Goal: Task Accomplishment & Management: Use online tool/utility

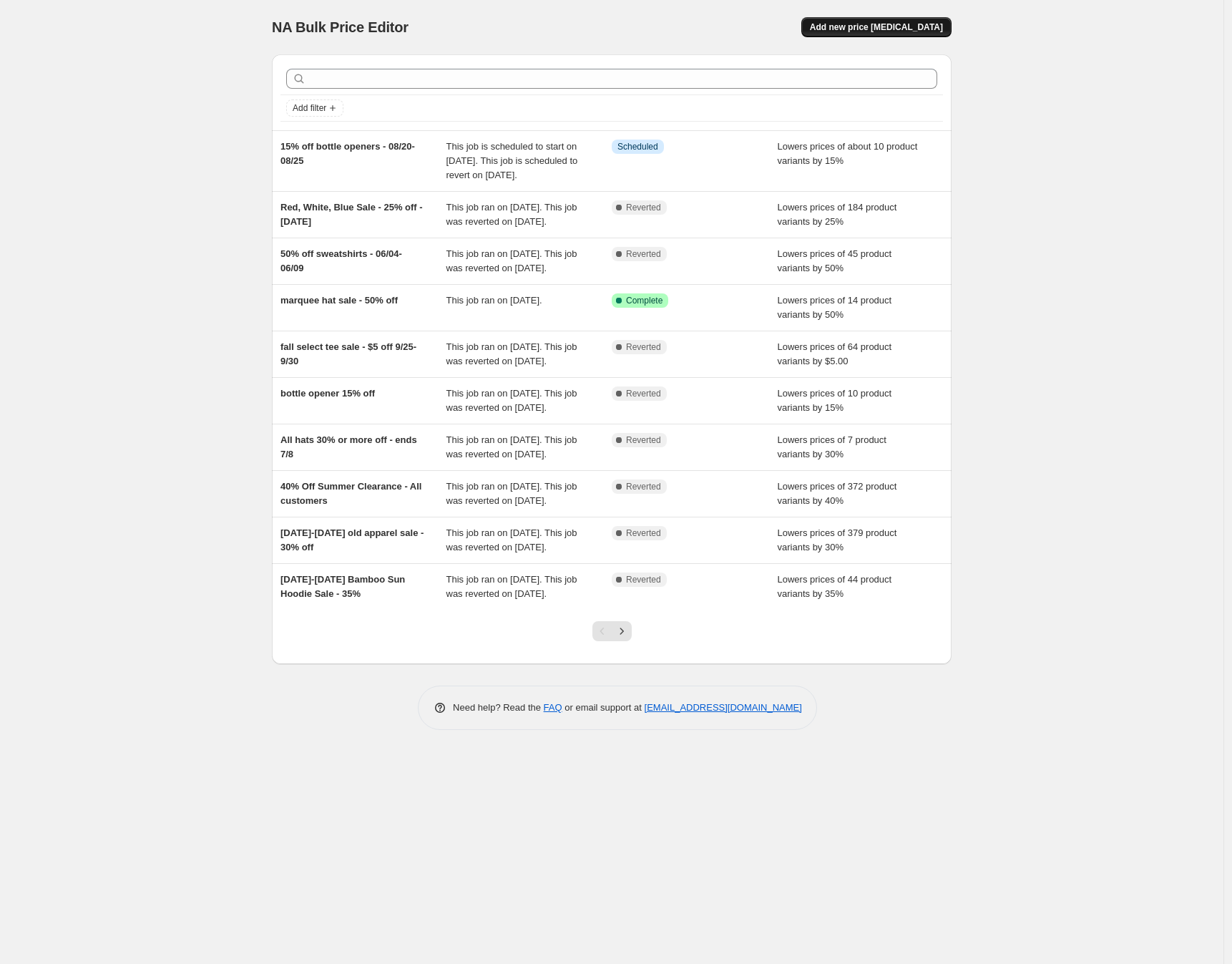
click at [901, 23] on span "Add new price change job" at bounding box center [876, 27] width 133 height 11
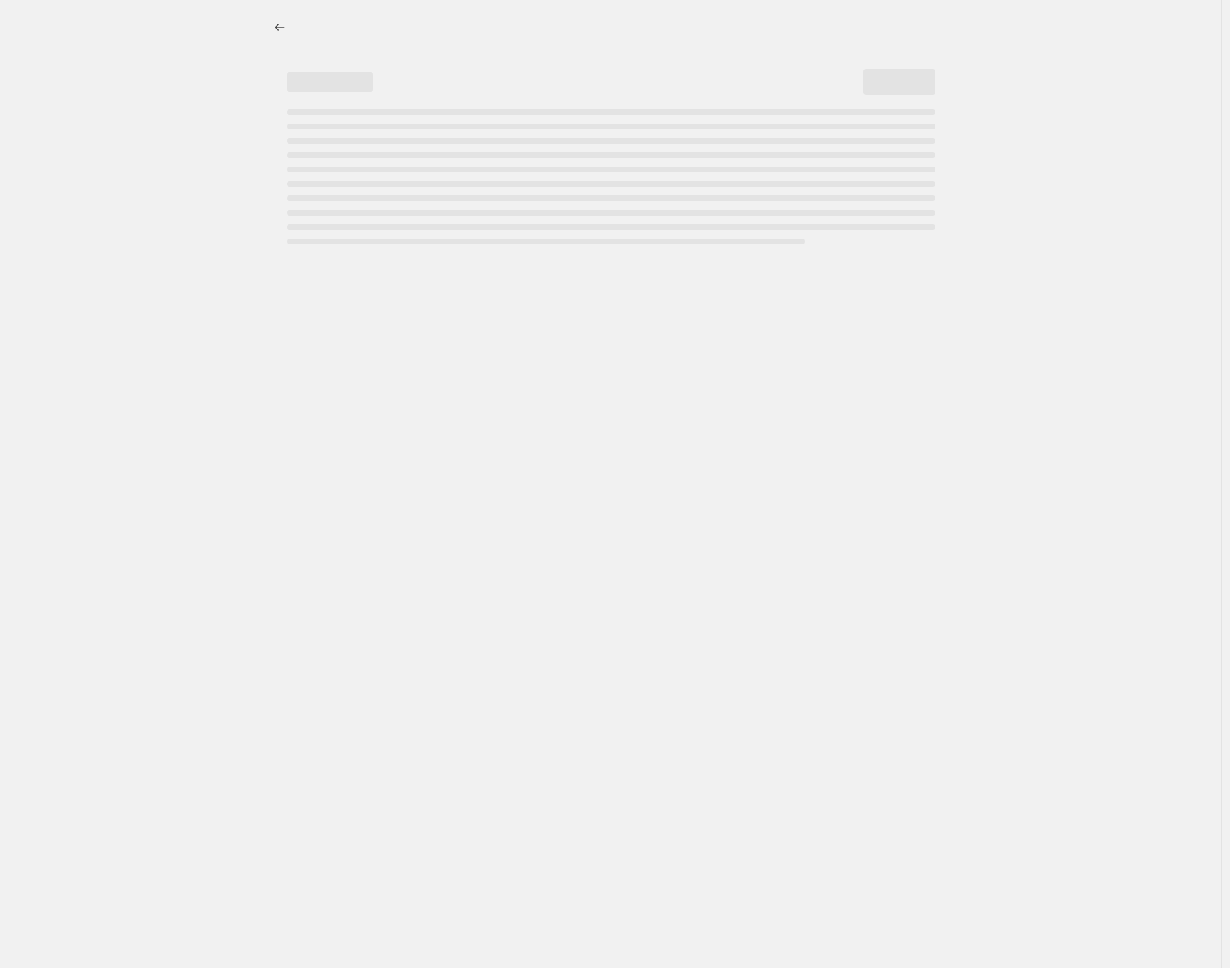
select select "percentage"
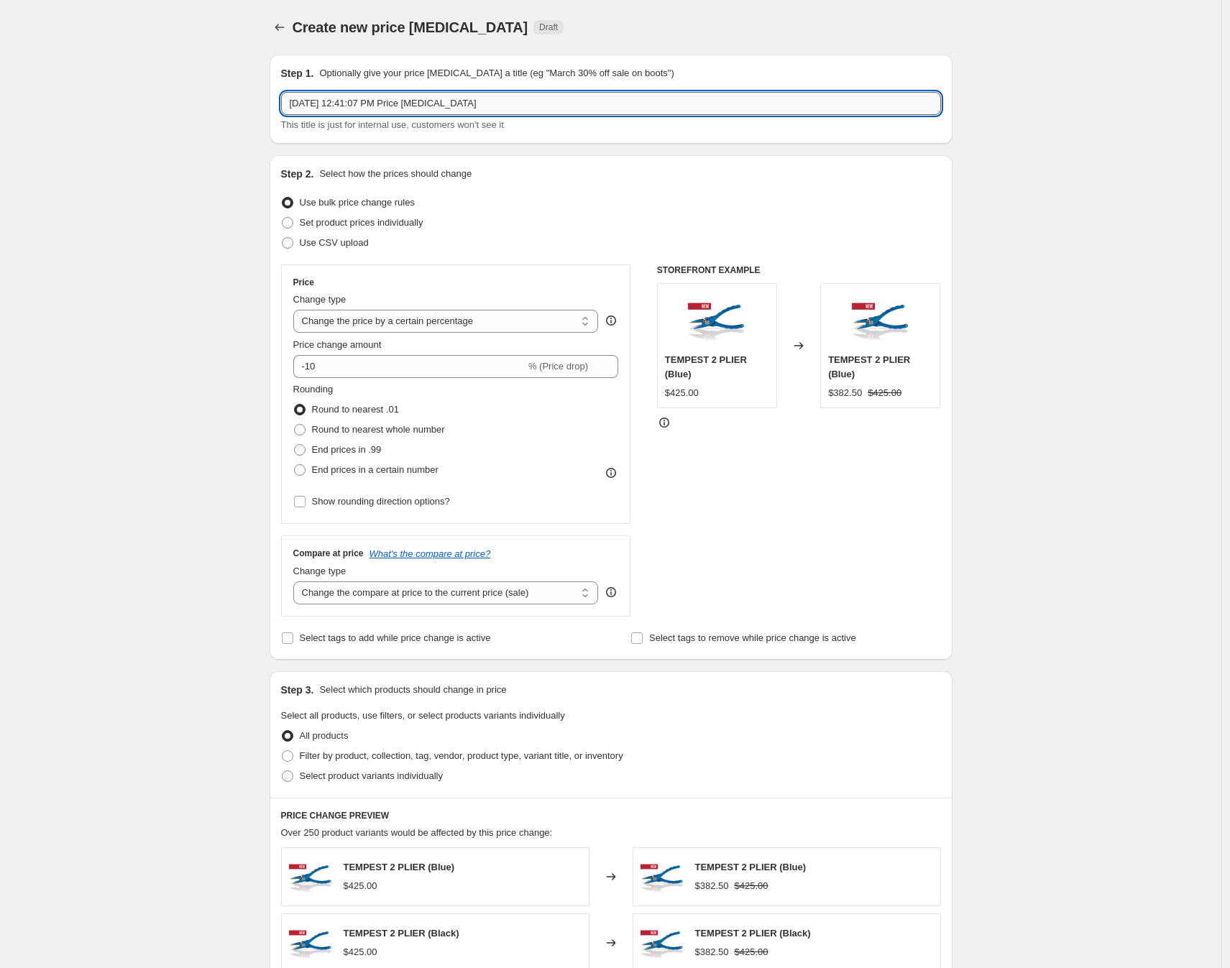
click at [424, 102] on input "Aug 11, 2025, 12:41:07 PM Price change job" at bounding box center [611, 103] width 660 height 23
drag, startPoint x: 486, startPoint y: 105, endPoint x: 303, endPoint y: 84, distance: 184.4
click at [303, 84] on div "Step 1. Optionally give your price change job a title (eg "March 30% off sale o…" at bounding box center [611, 99] width 660 height 66
type input "30% off hats - 8/27-9/1"
click at [315, 366] on input "-10" at bounding box center [409, 366] width 232 height 23
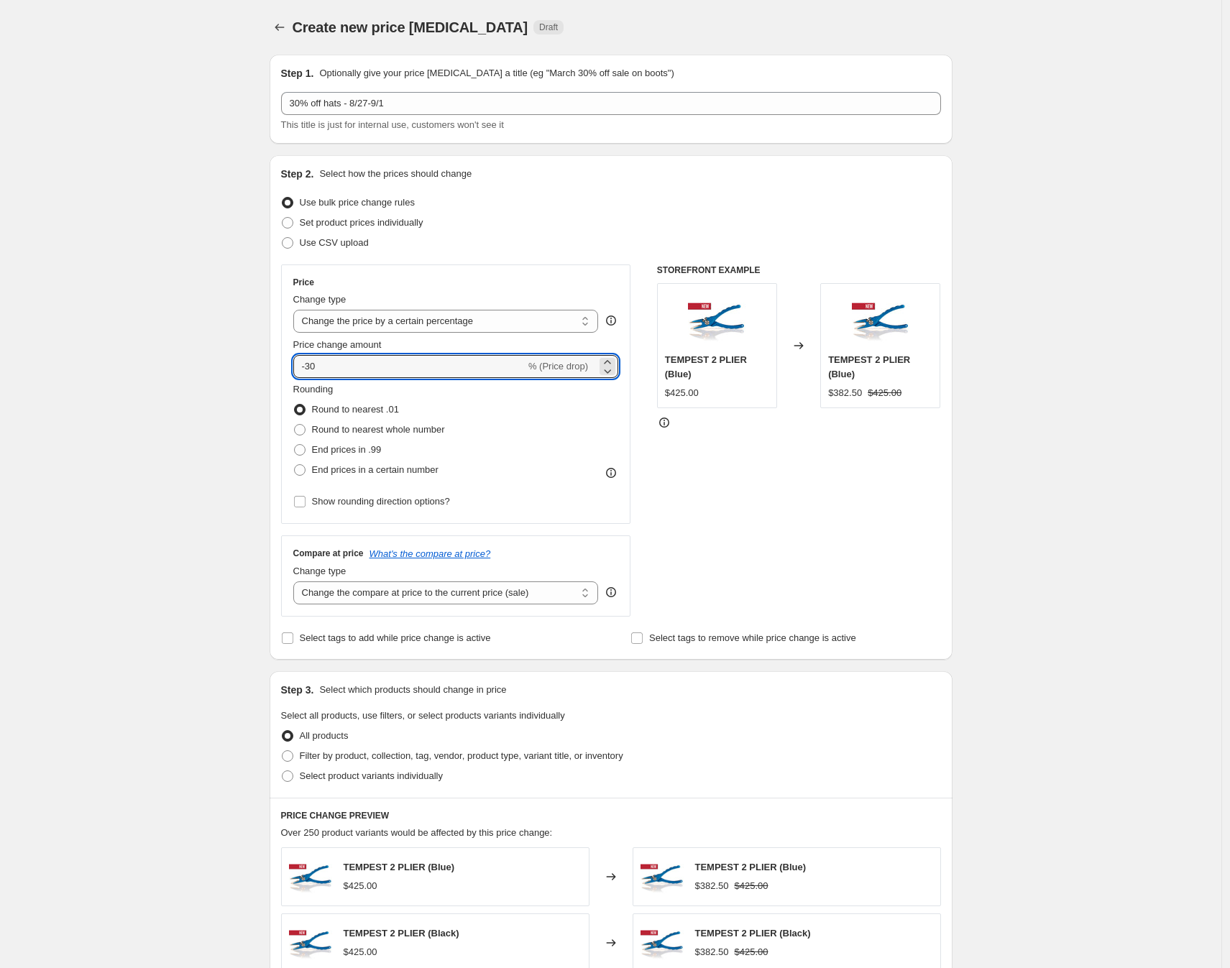
type input "-30"
click at [1104, 366] on div "Create new price change job. This page is ready Create new price change job Dra…" at bounding box center [610, 718] width 1221 height 1436
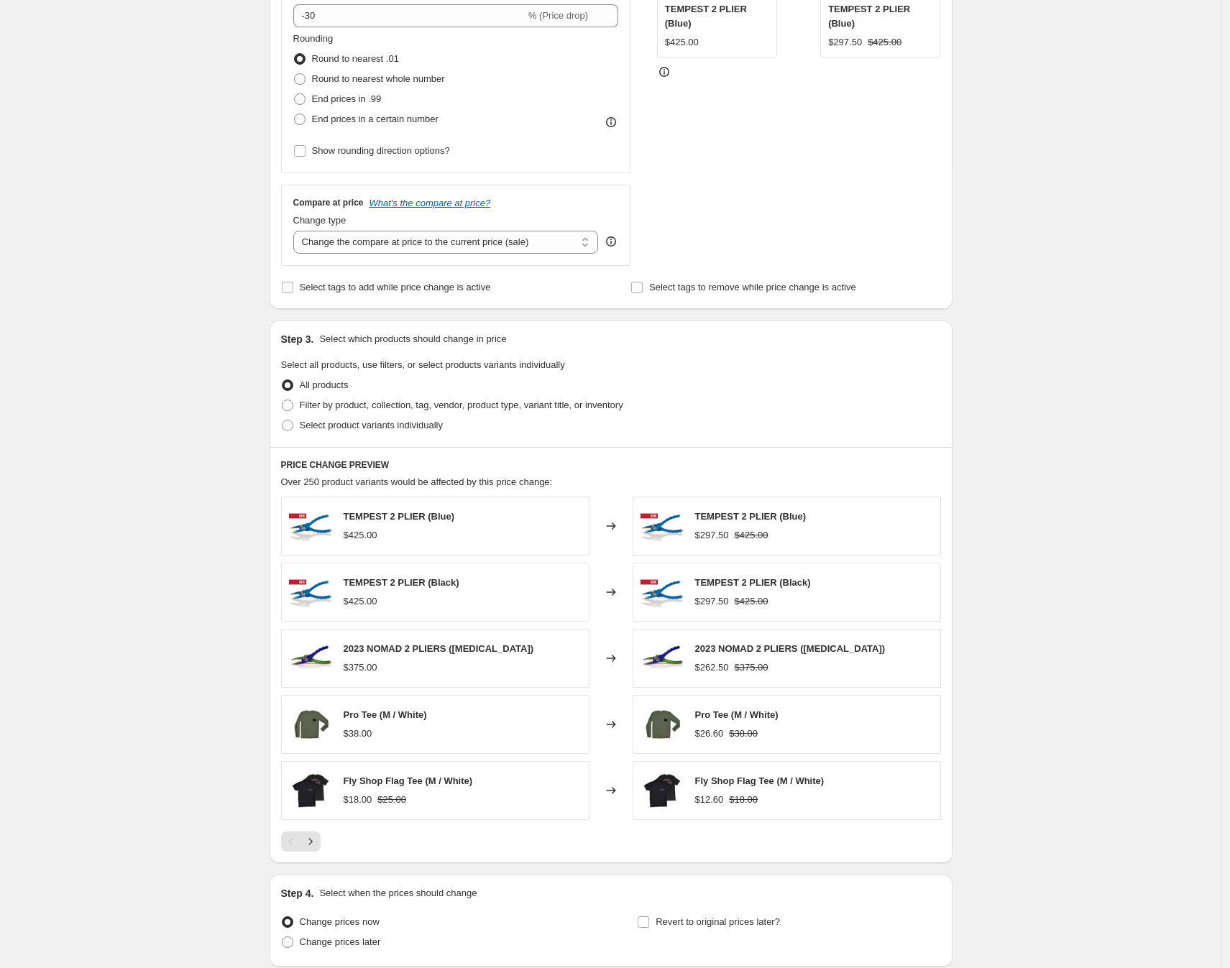
scroll to position [361, 0]
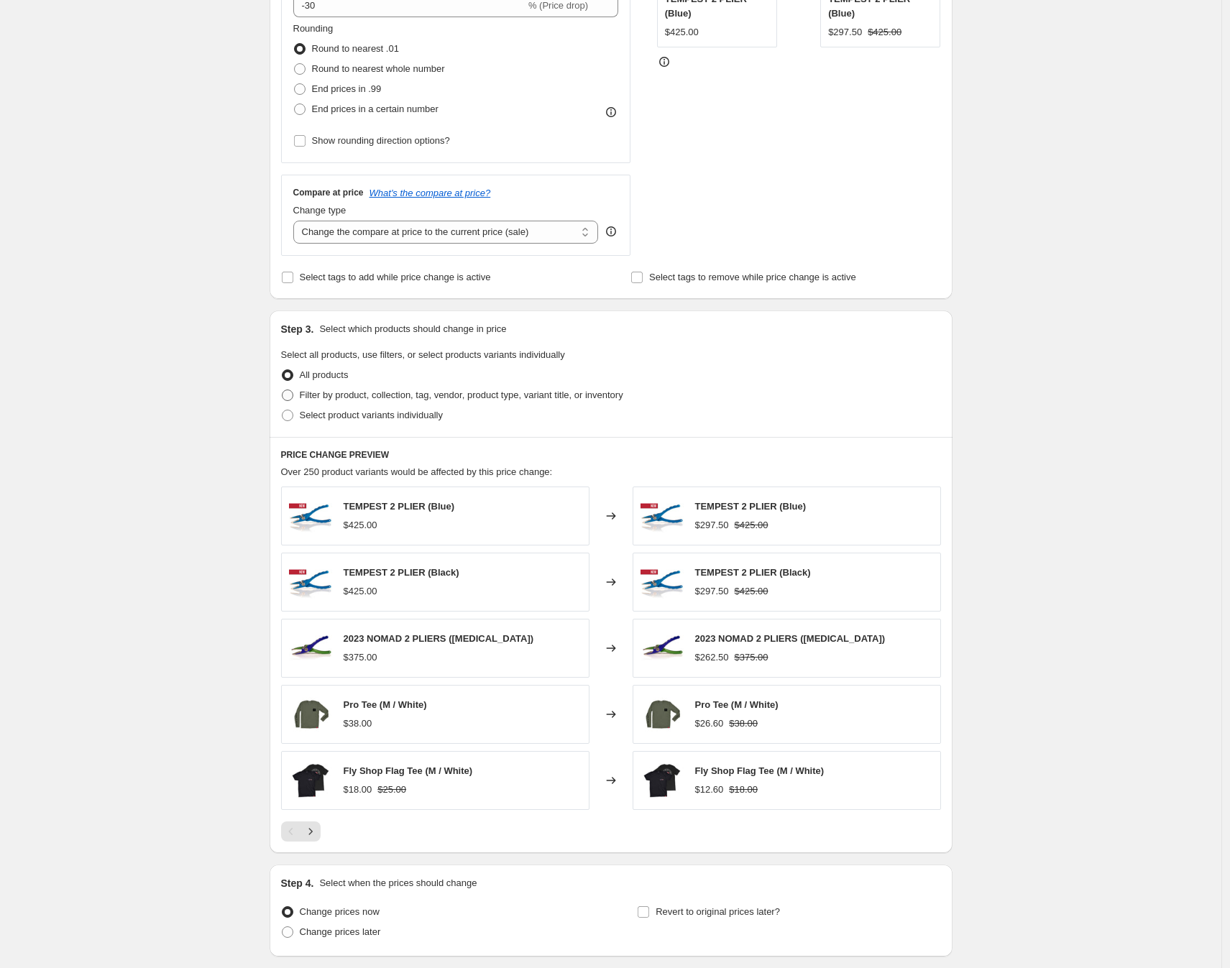
click at [293, 392] on span at bounding box center [287, 394] width 11 height 11
click at [282, 390] on input "Filter by product, collection, tag, vendor, product type, variant title, or inv…" at bounding box center [282, 389] width 1 height 1
radio input "true"
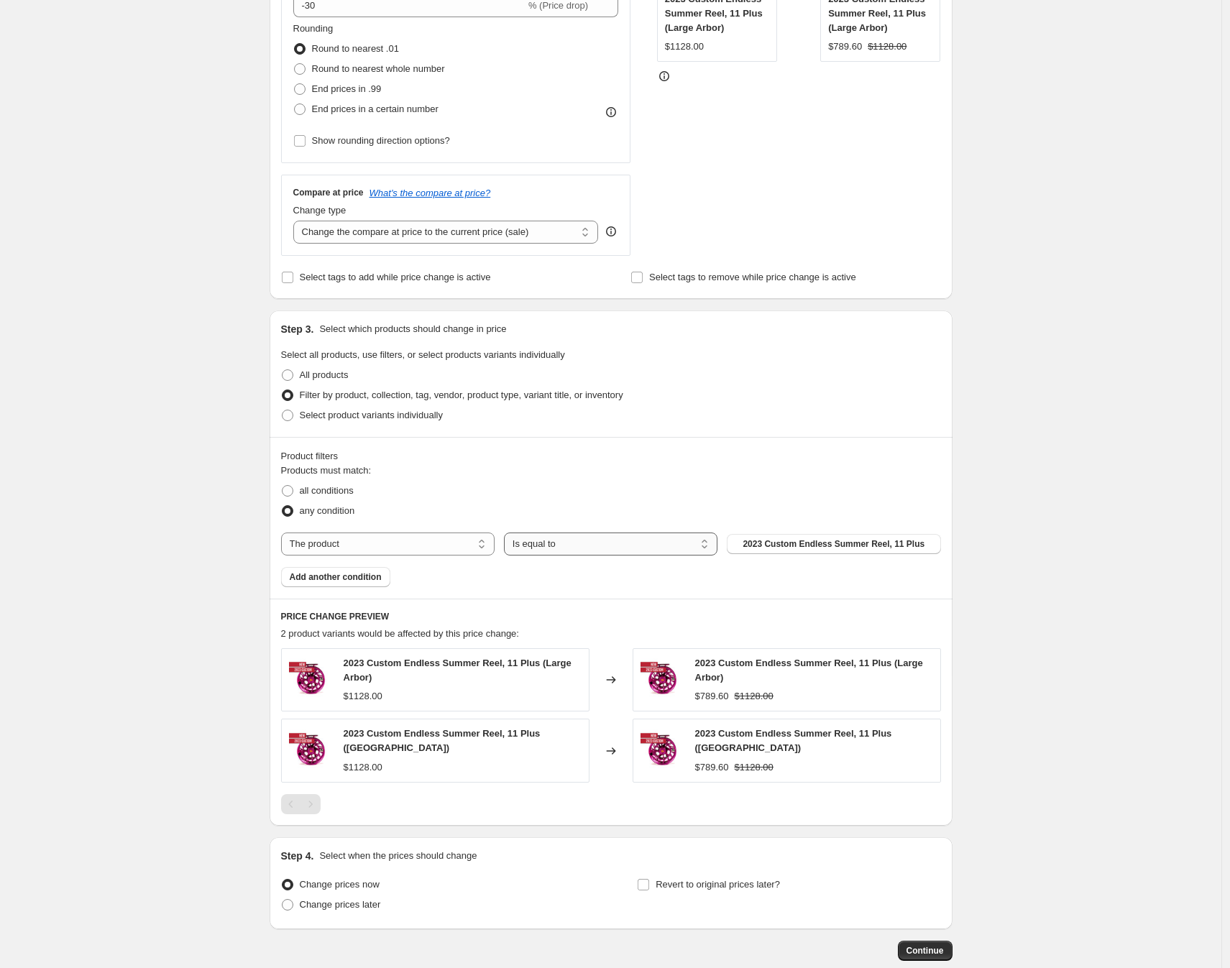
click at [577, 548] on select "Is equal to Is not equal to" at bounding box center [610, 543] width 213 height 23
click at [432, 536] on select "The product The product's collection The product's tag The product's vendor The…" at bounding box center [387, 543] width 213 height 23
select select "collection"
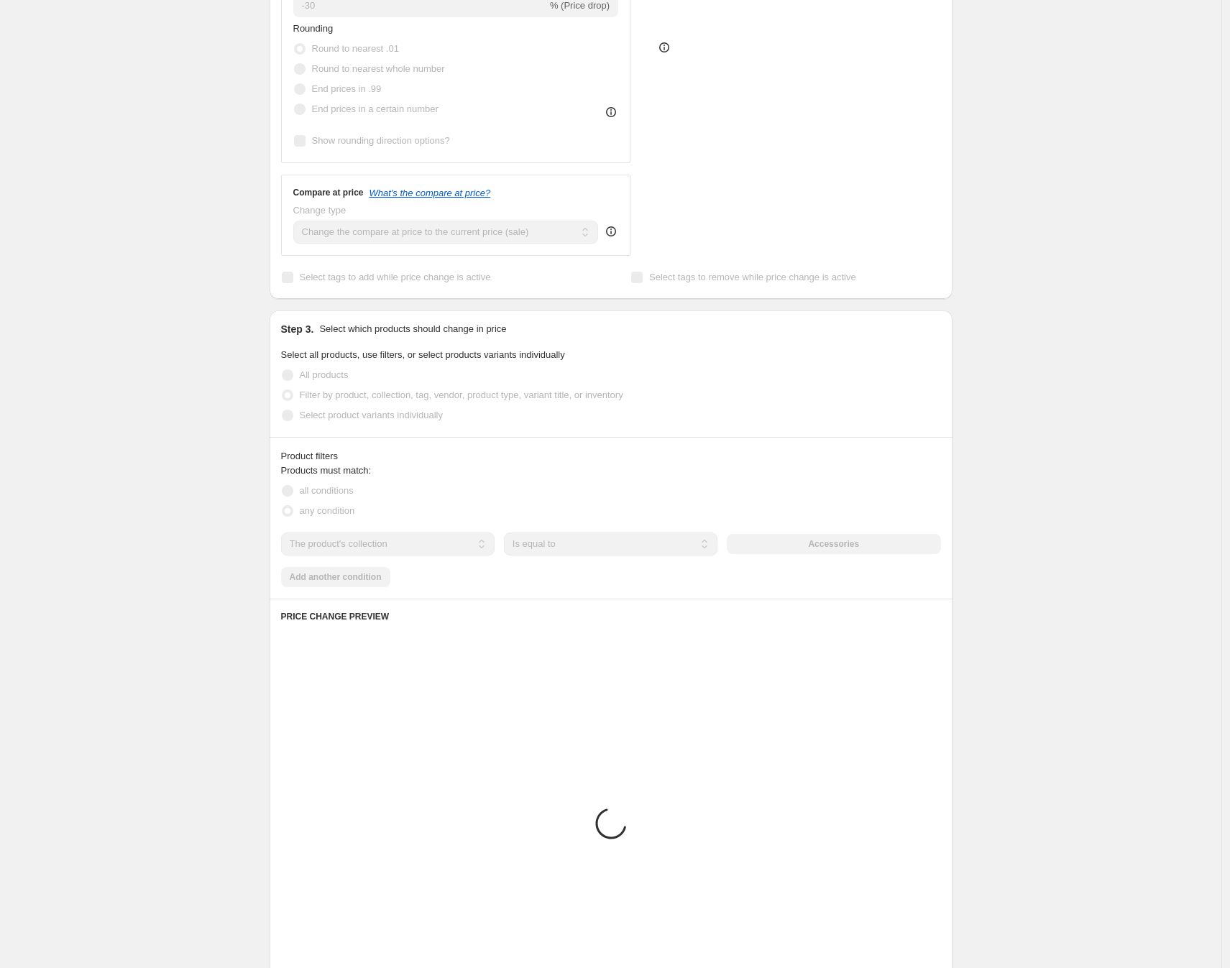
click at [881, 550] on div "The product The product's collection The product's tag The product's vendor The…" at bounding box center [611, 543] width 660 height 23
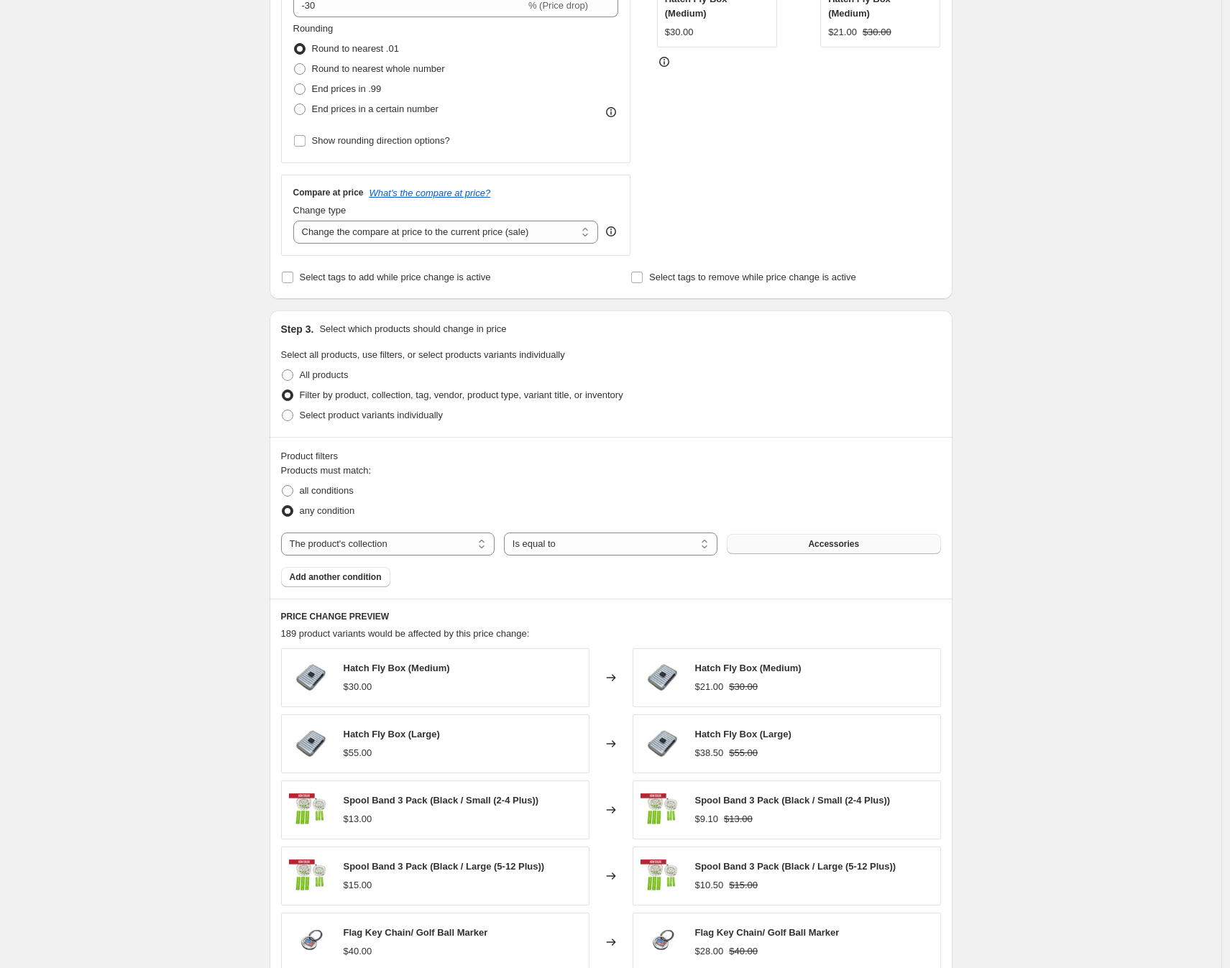
click at [852, 538] on span "Accessories" at bounding box center [833, 543] width 51 height 11
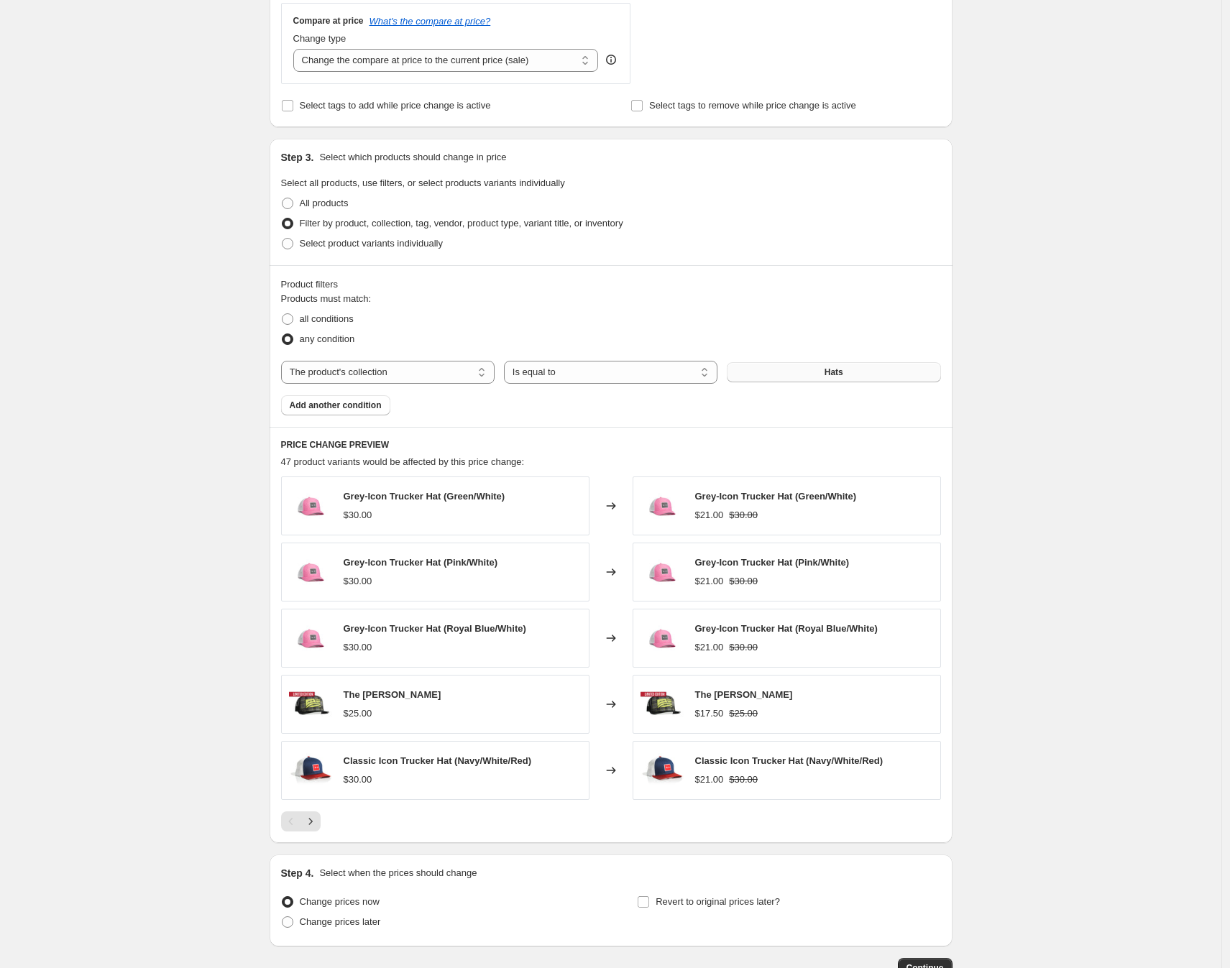
scroll to position [630, 0]
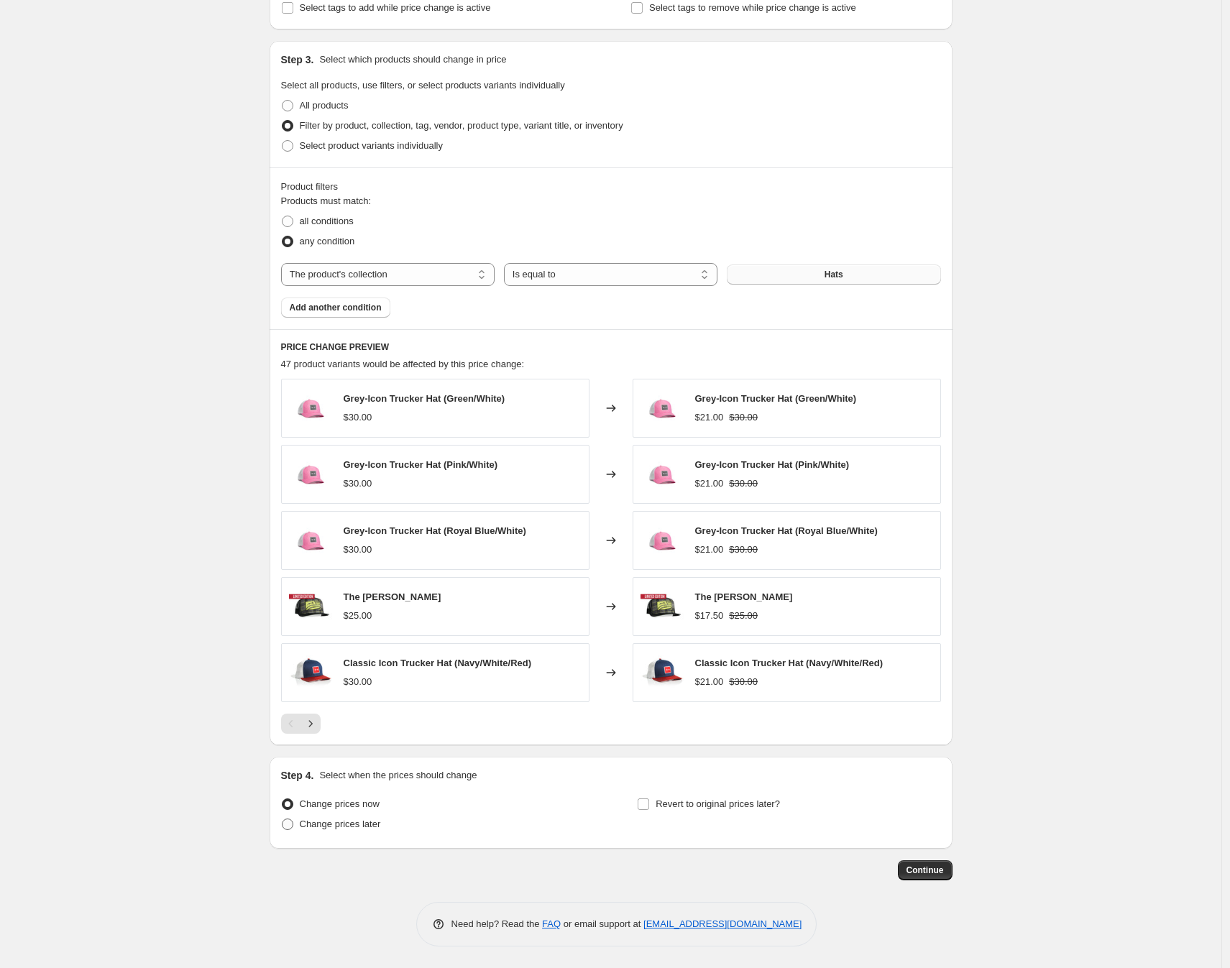
click at [293, 826] on span at bounding box center [287, 823] width 11 height 11
click at [282, 819] on input "Change prices later" at bounding box center [282, 818] width 1 height 1
radio input "true"
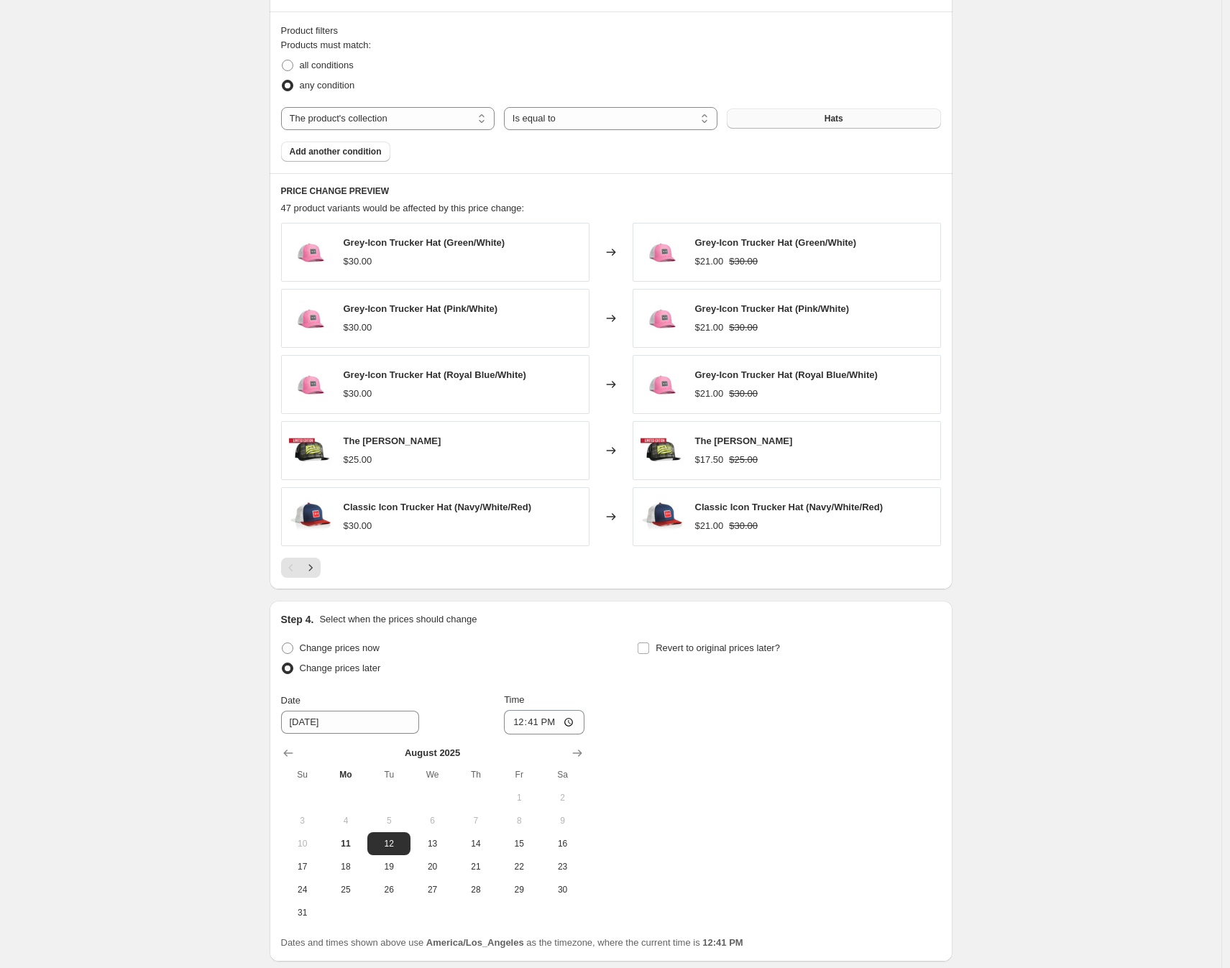
scroll to position [899, 0]
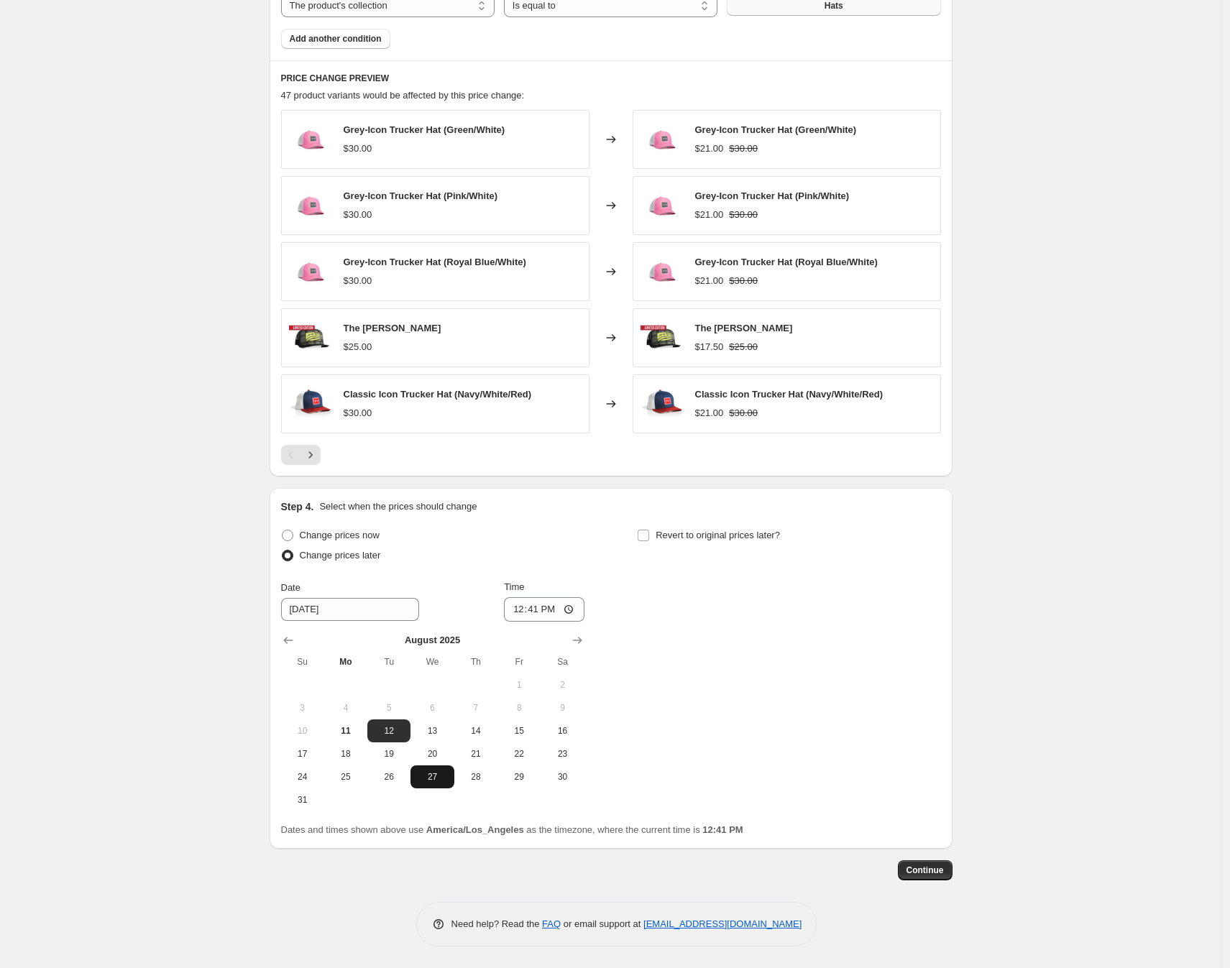
click at [438, 780] on span "27" at bounding box center [432, 776] width 32 height 11
type input "8/27/2025"
click at [520, 614] on input "12:41" at bounding box center [544, 609] width 80 height 24
click at [537, 608] on input "12:41" at bounding box center [544, 609] width 80 height 24
click at [550, 609] on input "12:00" at bounding box center [544, 609] width 80 height 24
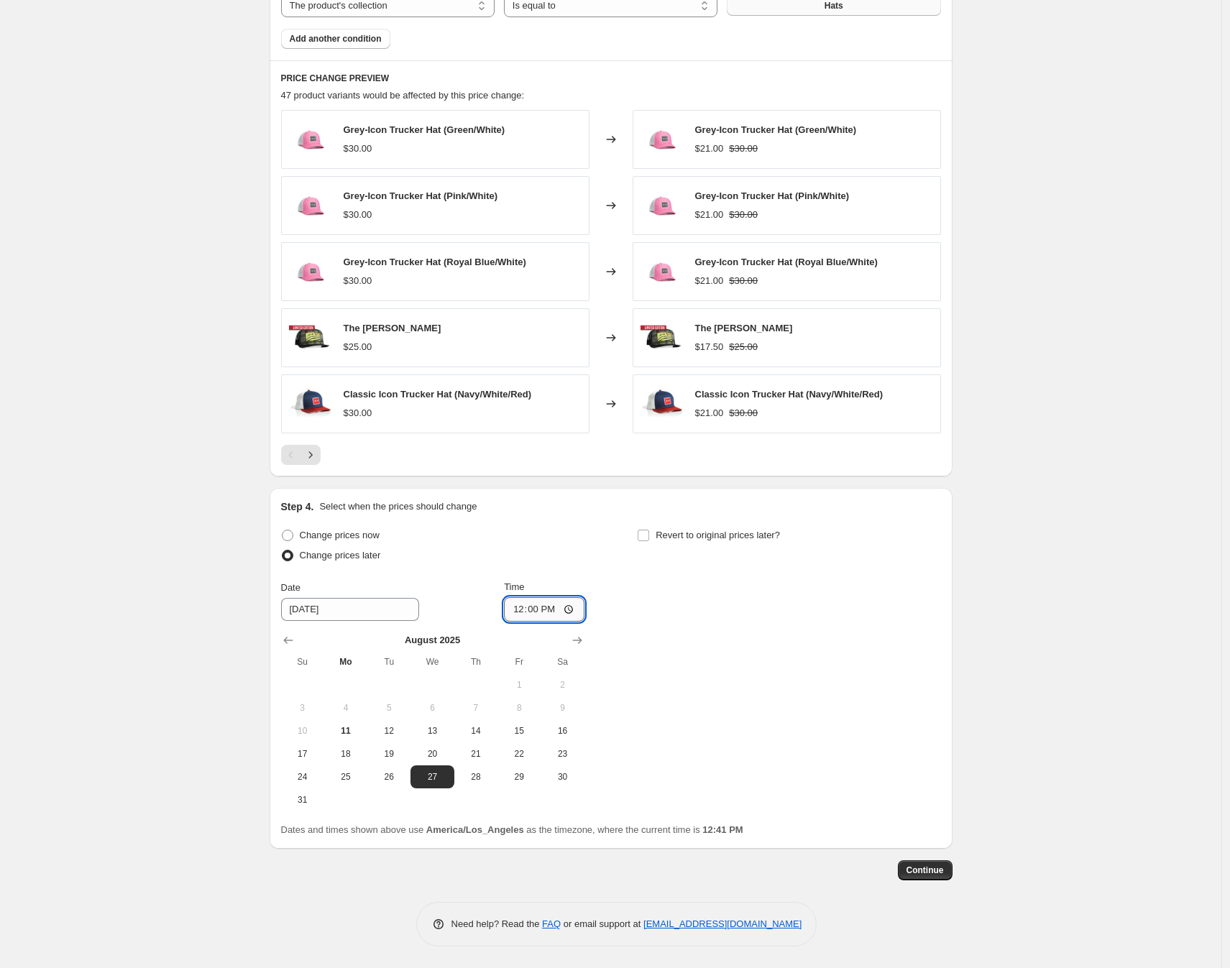
type input "00:00"
click at [645, 532] on input "Revert to original prices later?" at bounding box center [642, 535] width 11 height 11
checkbox input "true"
click at [938, 639] on icon "Show next month, September 2025" at bounding box center [932, 640] width 9 height 7
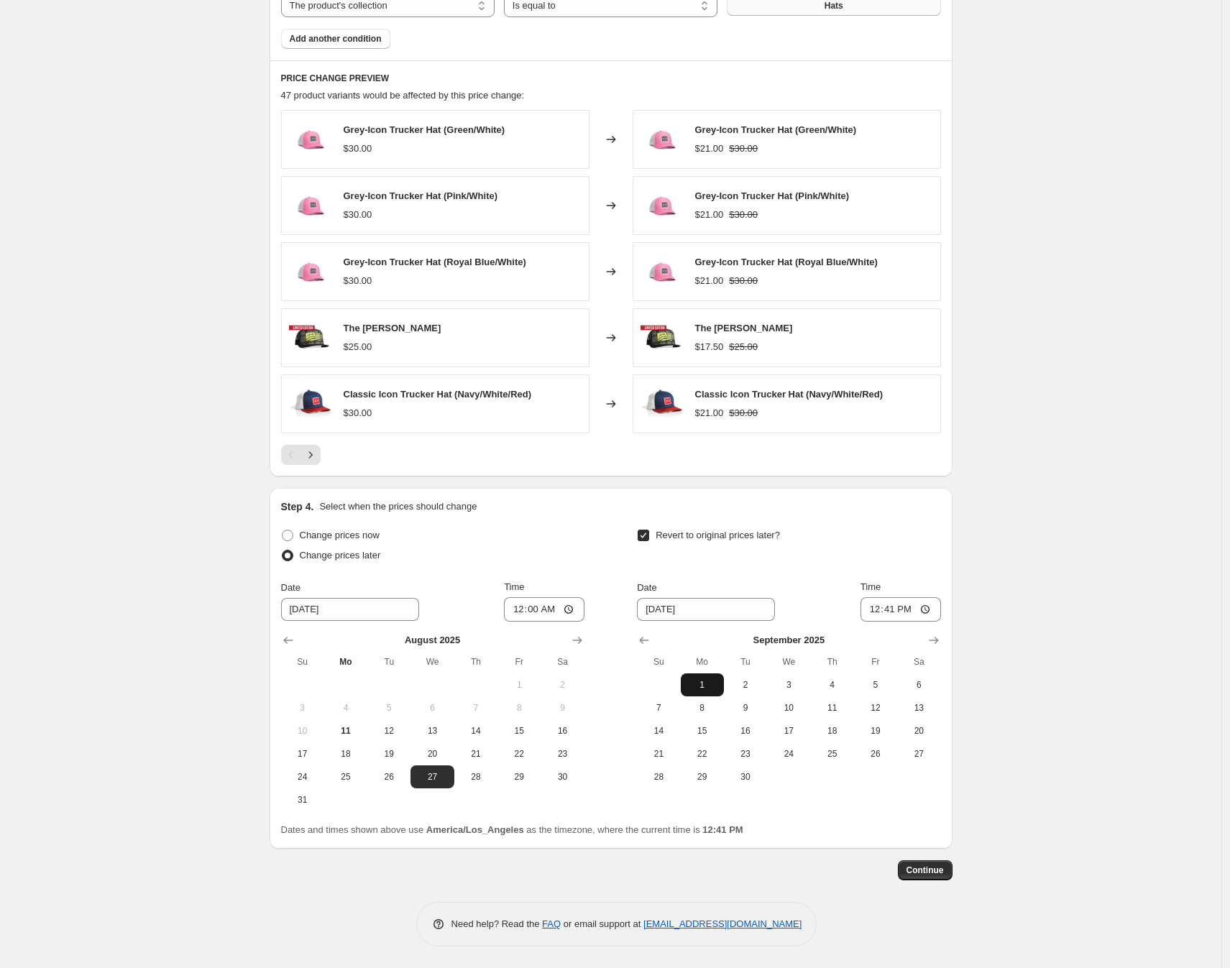
click at [708, 678] on button "1" at bounding box center [702, 684] width 43 height 23
type input "9/1/2025"
click at [873, 609] on input "12:41" at bounding box center [900, 609] width 80 height 24
type input "23:59"
click at [937, 863] on button "Continue" at bounding box center [925, 870] width 55 height 20
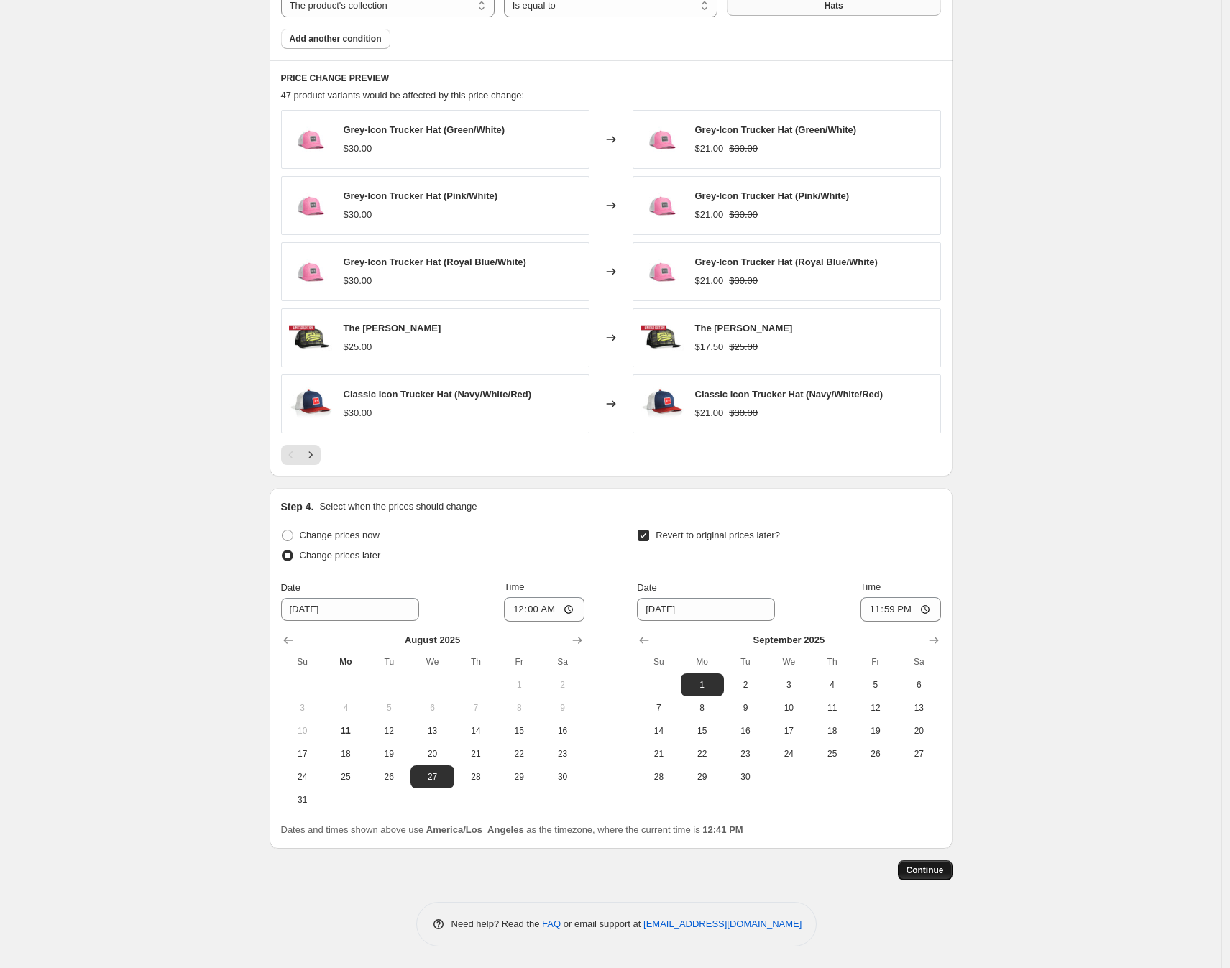
scroll to position [0, 0]
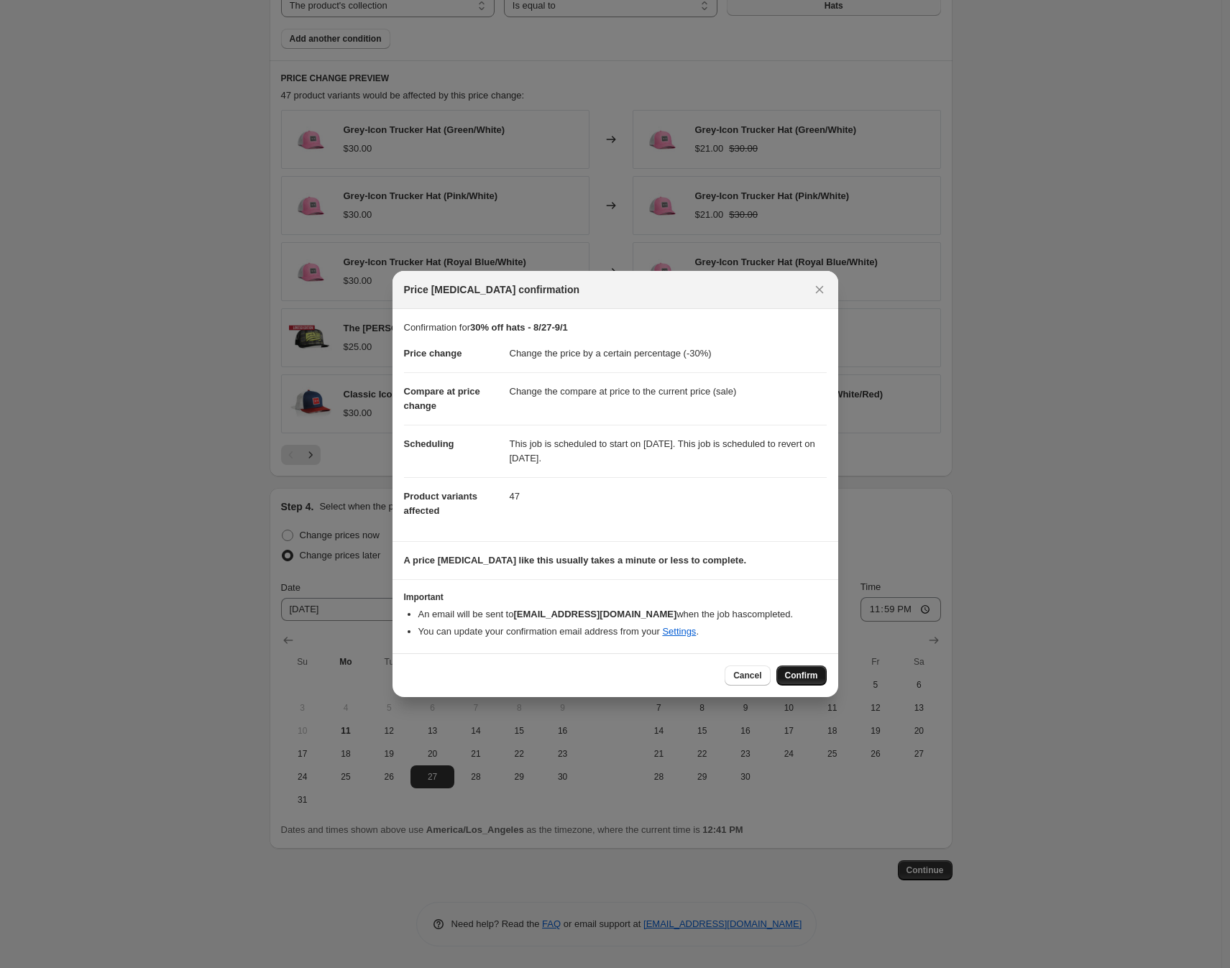
click at [823, 681] on button "Confirm" at bounding box center [801, 675] width 50 height 20
